Goal: Task Accomplishment & Management: Manage account settings

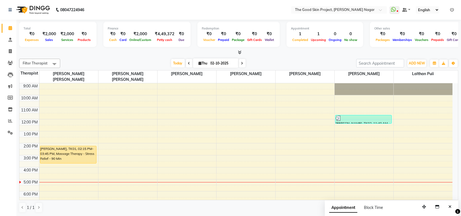
scroll to position [9, 0]
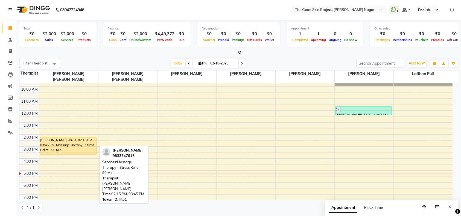
click at [77, 144] on div "[PERSON_NAME], TK01, 02:15 PM-03:45 PM, Massage Therapy - Stress Relief - 90 Min" at bounding box center [68, 145] width 56 height 17
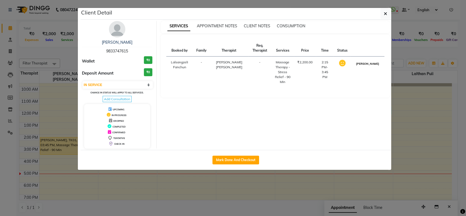
click at [371, 67] on button "[PERSON_NAME]" at bounding box center [368, 63] width 26 height 7
select select "3"
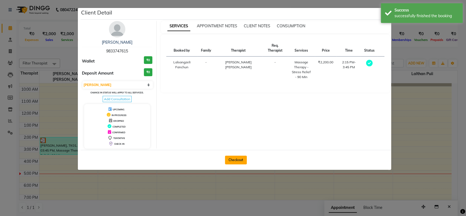
click at [230, 160] on button "Checkout" at bounding box center [236, 160] width 22 height 9
select select "service"
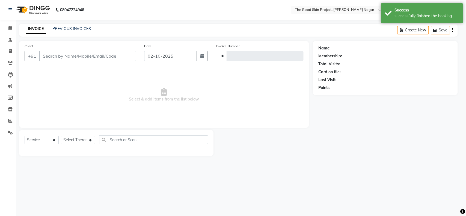
type input "0716"
select select "3005"
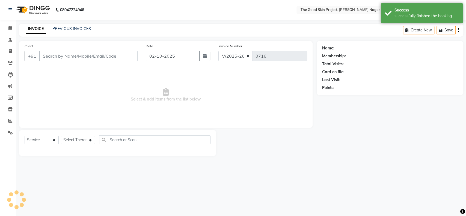
type input "9833747615"
select select "45878"
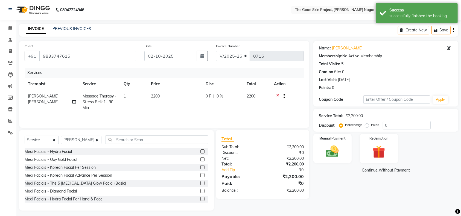
click at [222, 96] on span "0 %" at bounding box center [219, 96] width 7 height 6
select select "45878"
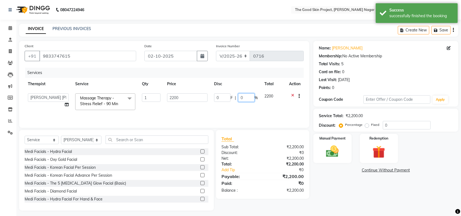
click at [243, 96] on input "0" at bounding box center [246, 97] width 16 height 8
type input "15"
click at [244, 111] on tr "[PERSON_NAME] [PERSON_NAME] [PERSON_NAME] Sawant [PERSON_NAME] Lalsangzeli Fanc…" at bounding box center [164, 101] width 279 height 23
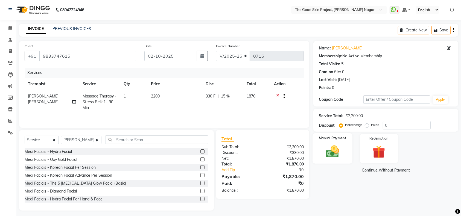
click at [334, 148] on img at bounding box center [332, 151] width 21 height 15
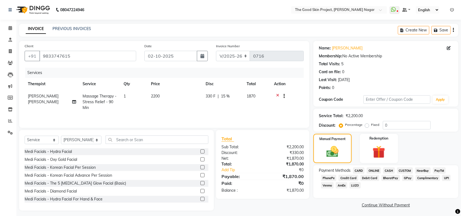
click at [389, 169] on span "CASH" at bounding box center [389, 170] width 12 height 6
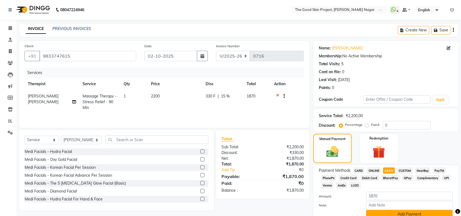
scroll to position [24, 0]
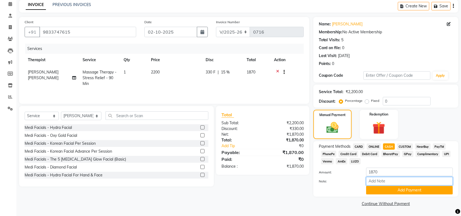
click at [385, 180] on input "Note:" at bounding box center [409, 181] width 87 height 8
type input "Nearbuy Guest..15% OFF."
click at [408, 192] on button "Add Payment" at bounding box center [409, 190] width 87 height 8
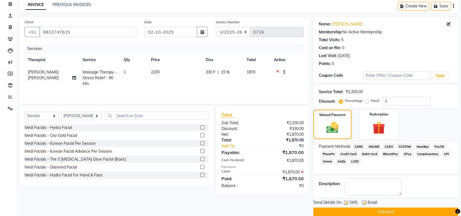
scroll to position [32, 0]
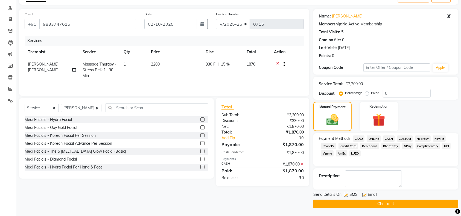
click at [384, 204] on button "Checkout" at bounding box center [385, 204] width 145 height 8
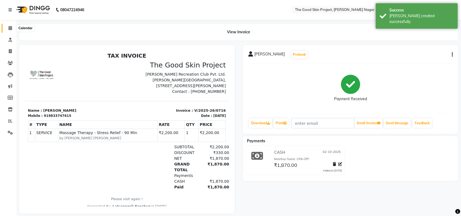
click at [11, 27] on icon at bounding box center [10, 28] width 4 height 4
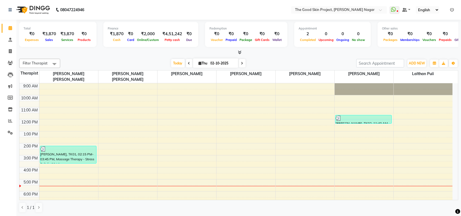
click at [223, 63] on input "02-10-2025" at bounding box center [222, 63] width 27 height 8
select select "10"
select select "2025"
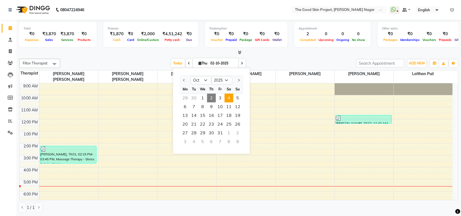
click at [228, 99] on span "4" at bounding box center [228, 98] width 9 height 9
type input "04-10-2025"
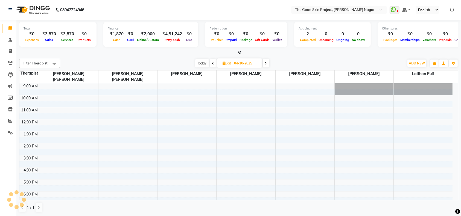
scroll to position [9, 0]
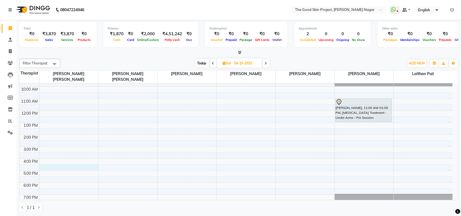
click at [66, 161] on div "9:00 AM 10:00 AM 11:00 AM 12:00 PM 1:00 PM 2:00 PM 3:00 PM 4:00 PM 5:00 PM 6:00…" at bounding box center [235, 141] width 433 height 132
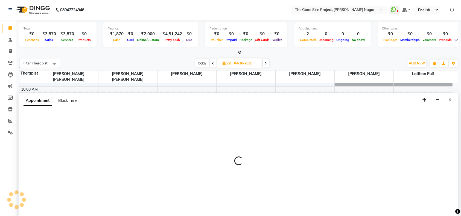
scroll to position [0, 0]
select select "45878"
select select "990"
select select "tentative"
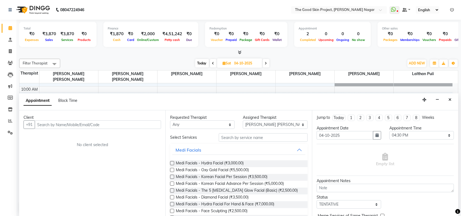
click at [83, 124] on input "text" at bounding box center [98, 124] width 126 height 8
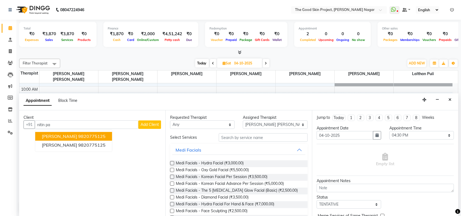
click at [89, 137] on ngb-highlight "9820775125" at bounding box center [91, 136] width 27 height 5
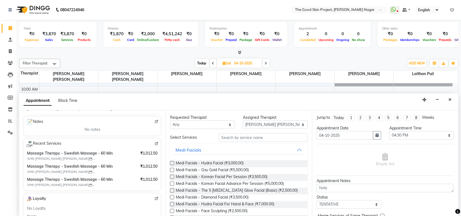
scroll to position [36, 0]
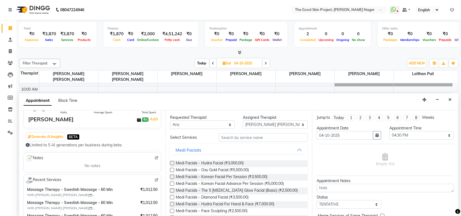
type input "9820775125"
click at [243, 138] on input "text" at bounding box center [263, 137] width 89 height 8
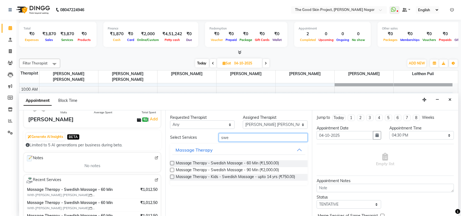
type input "swe"
click at [170, 163] on label at bounding box center [172, 163] width 4 height 4
click at [170, 163] on input "checkbox" at bounding box center [172, 164] width 4 height 4
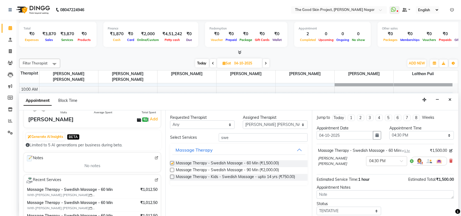
checkbox input "false"
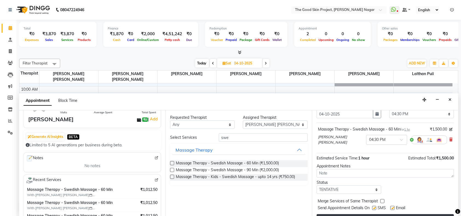
scroll to position [32, 0]
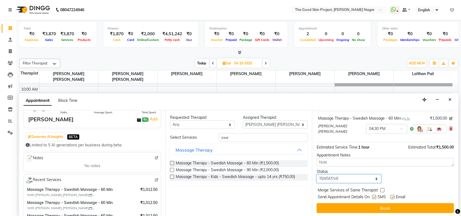
drag, startPoint x: 371, startPoint y: 177, endPoint x: 377, endPoint y: 176, distance: 5.8
click at [371, 177] on select "Select TENTATIVE CONFIRM UPCOMING" at bounding box center [348, 179] width 64 height 8
select select "confirm booking"
click at [316, 175] on select "Select TENTATIVE CONFIRM UPCOMING" at bounding box center [348, 179] width 64 height 8
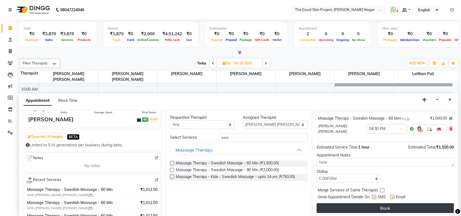
click at [374, 205] on button "Book" at bounding box center [384, 208] width 137 height 10
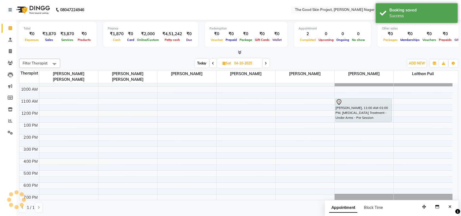
scroll to position [0, 0]
click at [405, 161] on div "9:00 AM 10:00 AM 11:00 AM 12:00 PM 1:00 PM 2:00 PM 3:00 PM 4:00 PM 5:00 PM 6:00…" at bounding box center [235, 141] width 433 height 132
select select "69127"
select select "tentative"
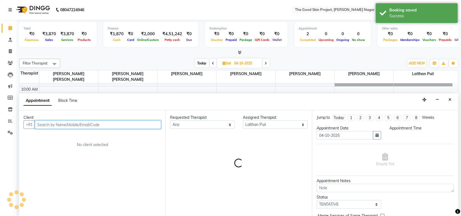
select select "990"
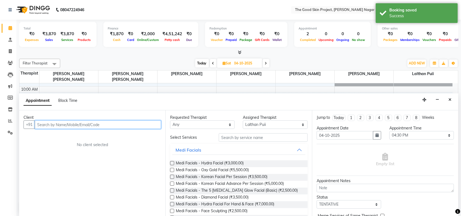
click at [130, 123] on input "text" at bounding box center [98, 124] width 126 height 8
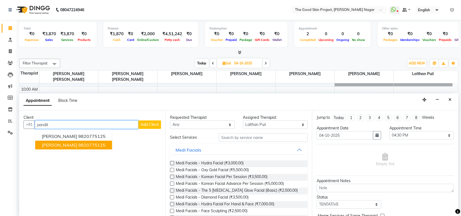
click at [80, 145] on ngb-highlight "9820775125" at bounding box center [91, 145] width 27 height 5
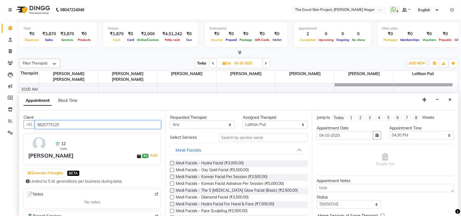
type input "9820775125"
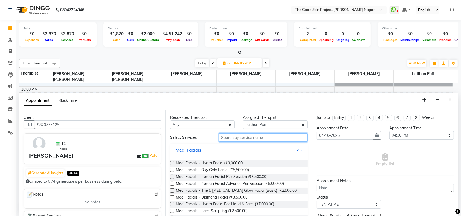
click at [245, 136] on input "text" at bounding box center [263, 137] width 89 height 8
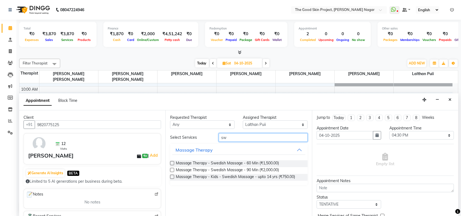
type input "sw"
click at [171, 162] on label at bounding box center [172, 163] width 4 height 4
click at [171, 162] on input "checkbox" at bounding box center [172, 164] width 4 height 4
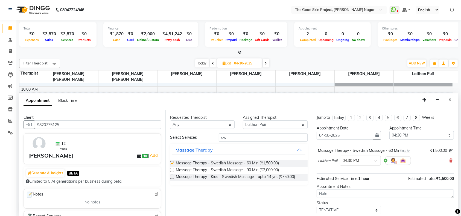
checkbox input "false"
click at [370, 211] on select "Select TENTATIVE CONFIRM UPCOMING" at bounding box center [348, 210] width 64 height 8
select select "confirm booking"
click at [316, 206] on select "Select TENTATIVE CONFIRM UPCOMING" at bounding box center [348, 210] width 64 height 8
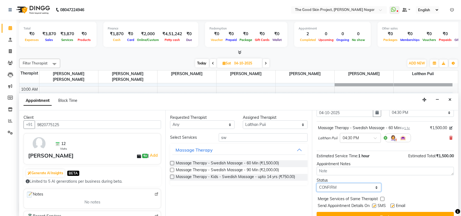
scroll to position [32, 0]
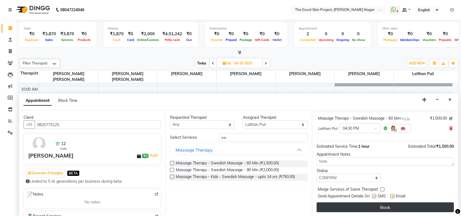
click at [384, 206] on button "Book" at bounding box center [384, 207] width 137 height 10
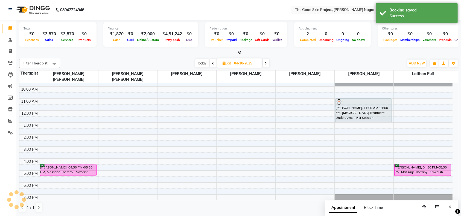
scroll to position [0, 0]
click at [237, 62] on input "04-10-2025" at bounding box center [246, 63] width 27 height 8
select select "10"
select select "2025"
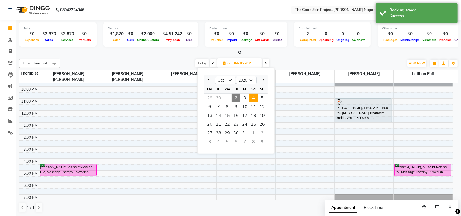
click at [235, 96] on span "2" at bounding box center [235, 98] width 9 height 9
type input "02-10-2025"
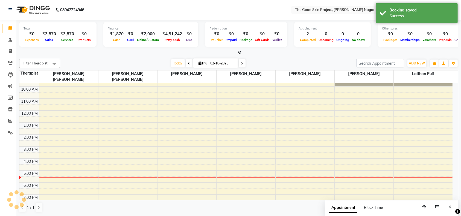
scroll to position [9, 0]
